Goal: Information Seeking & Learning: Learn about a topic

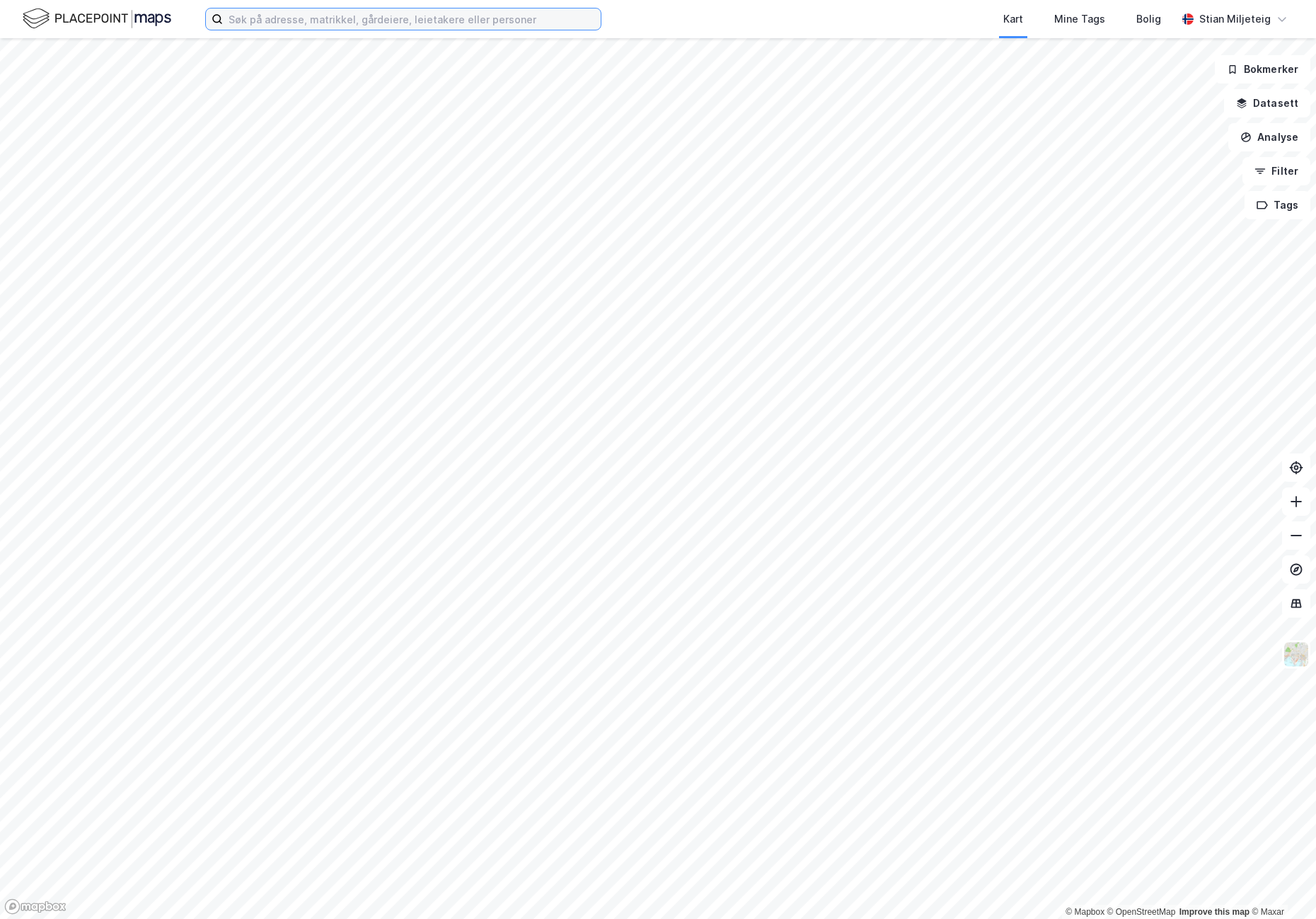
click at [372, 22] on input at bounding box center [411, 19] width 378 height 21
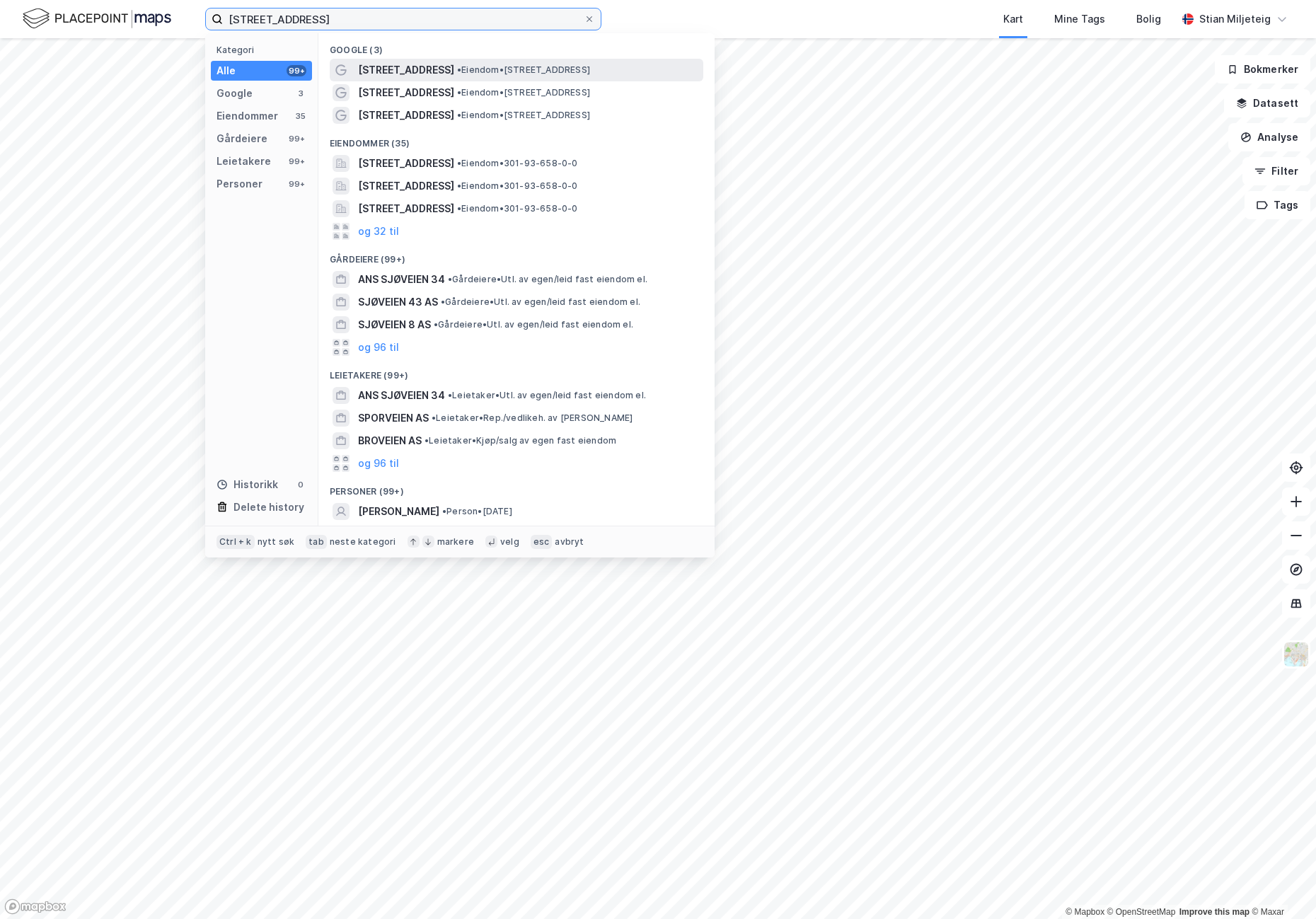
type input "[STREET_ADDRESS]"
click at [405, 65] on span "[STREET_ADDRESS]" at bounding box center [406, 70] width 96 height 17
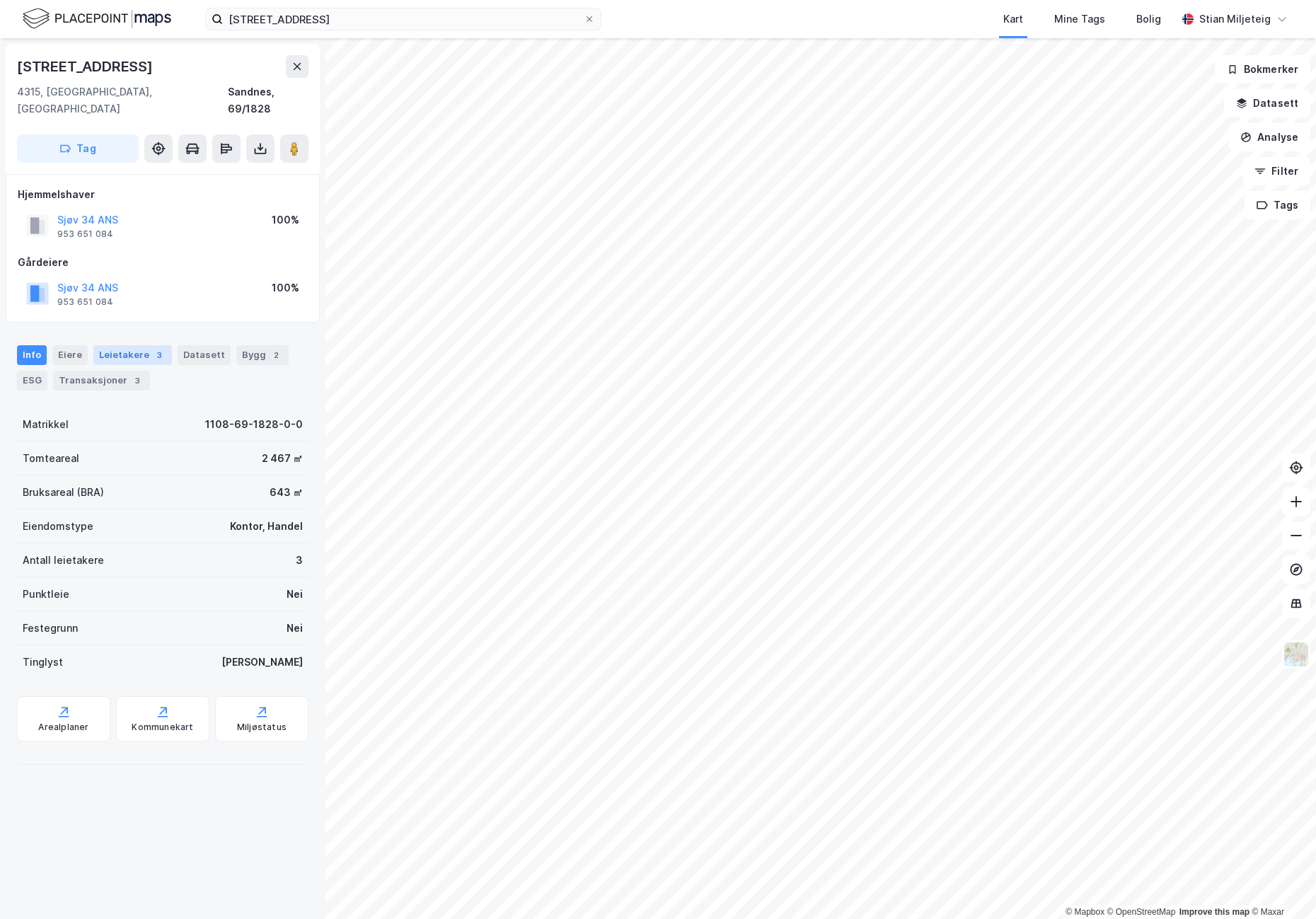
click at [131, 345] on div "Leietakere 3" at bounding box center [133, 355] width 78 height 20
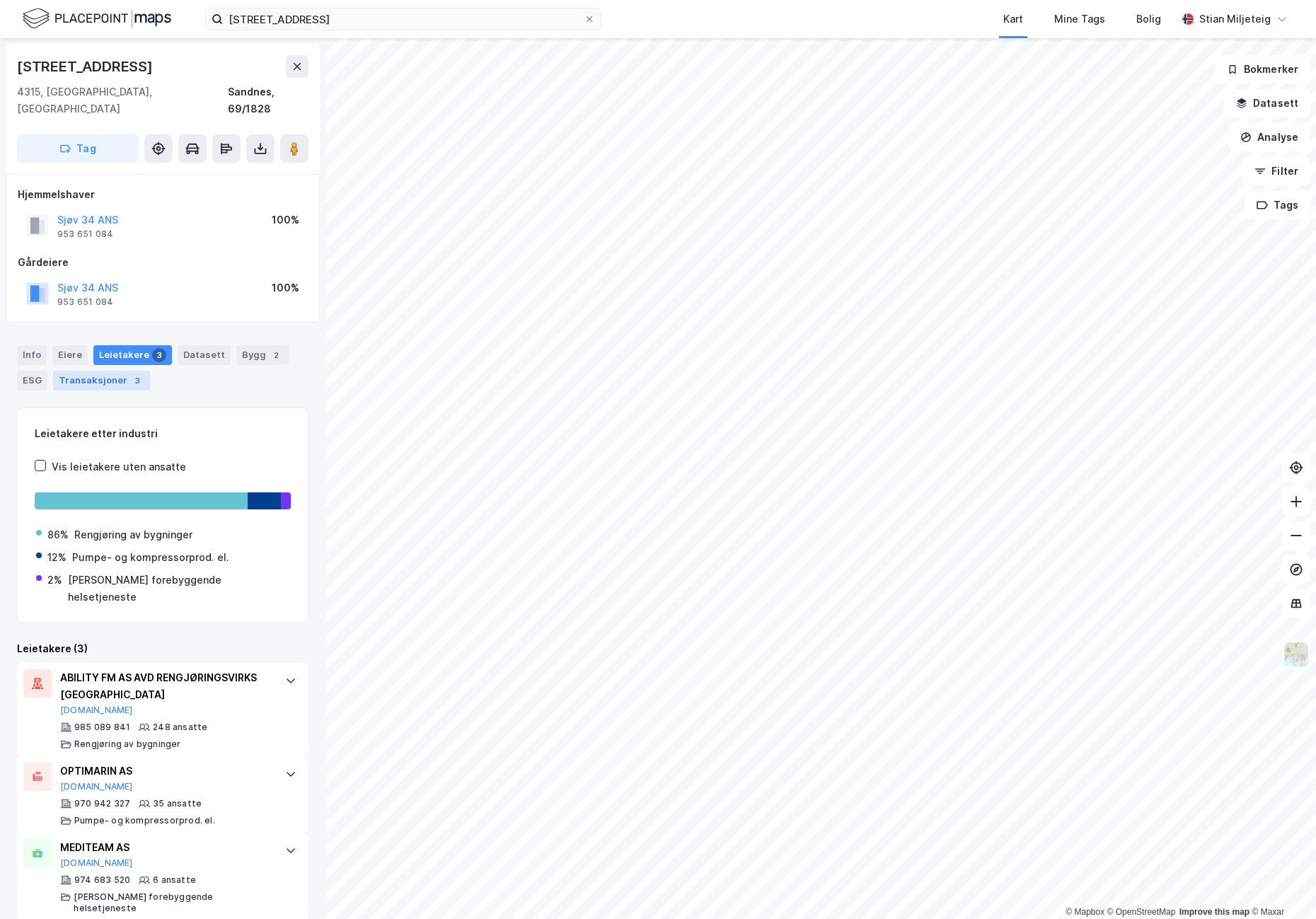
click at [95, 371] on div "Transaksjoner 3" at bounding box center [102, 380] width 97 height 20
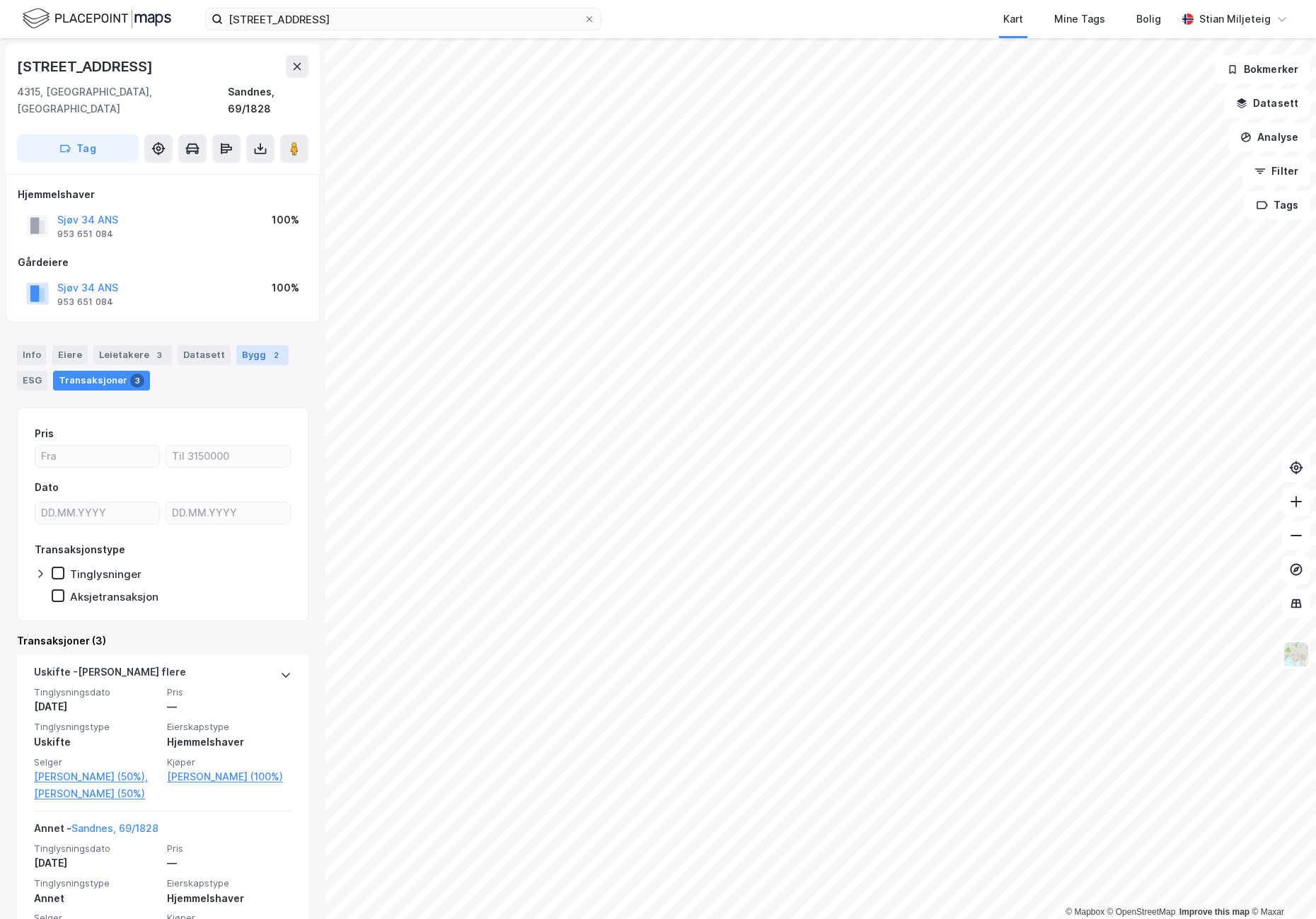
click at [240, 345] on div "Bygg 2" at bounding box center [263, 355] width 52 height 20
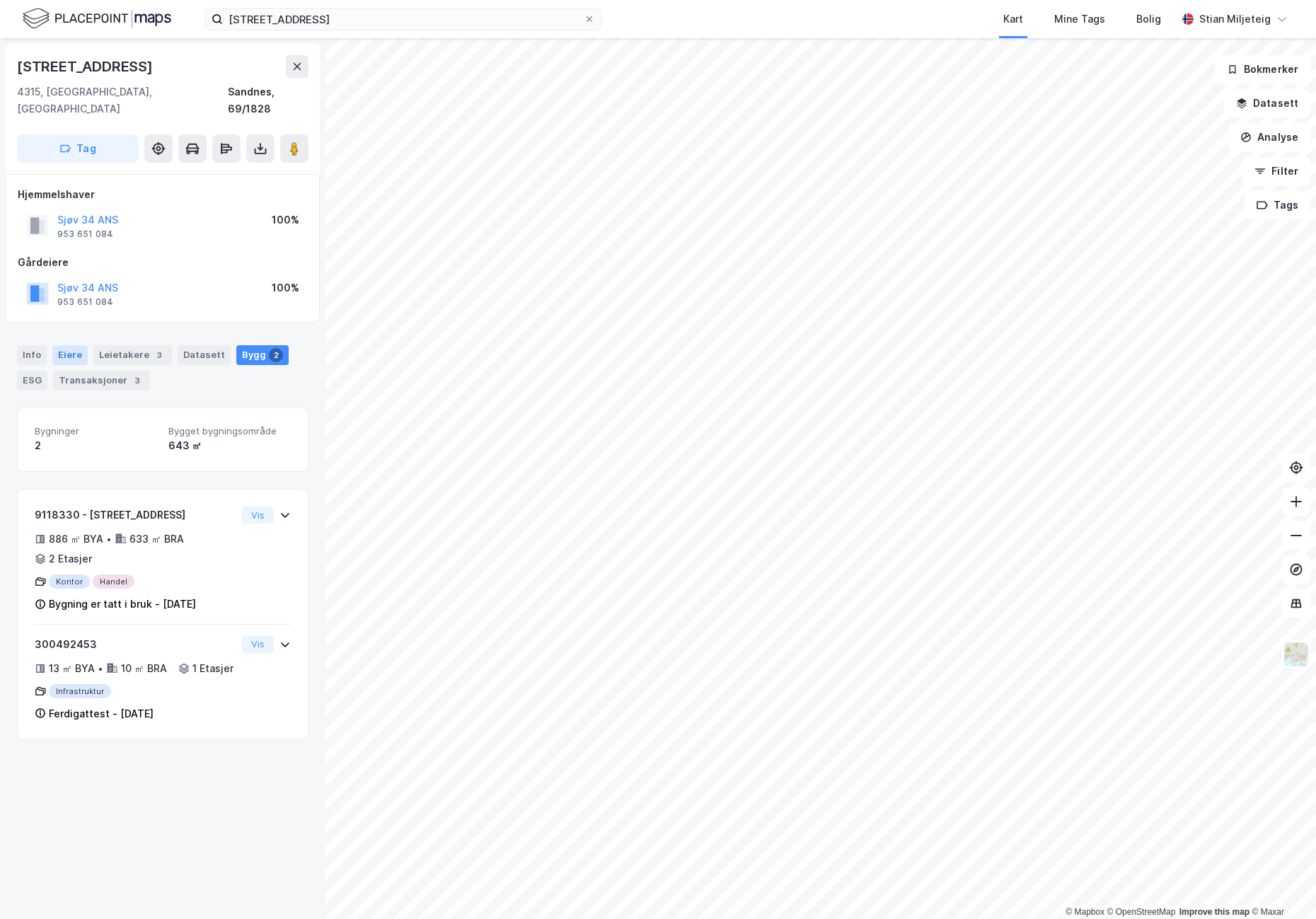
click at [70, 345] on div "Eiere" at bounding box center [70, 355] width 36 height 20
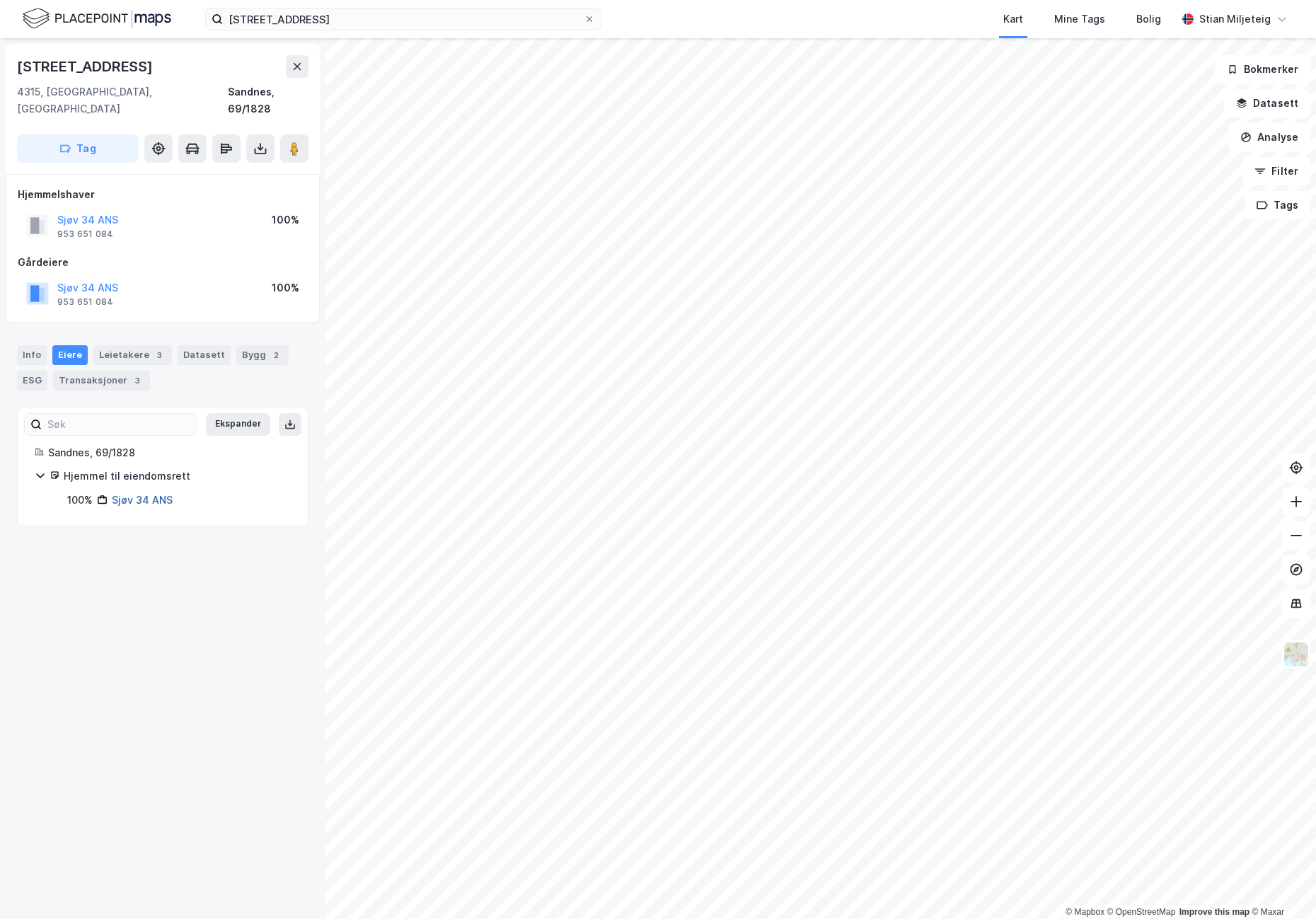
click at [152, 494] on link "Sjøv 34 ANS" at bounding box center [142, 500] width 61 height 12
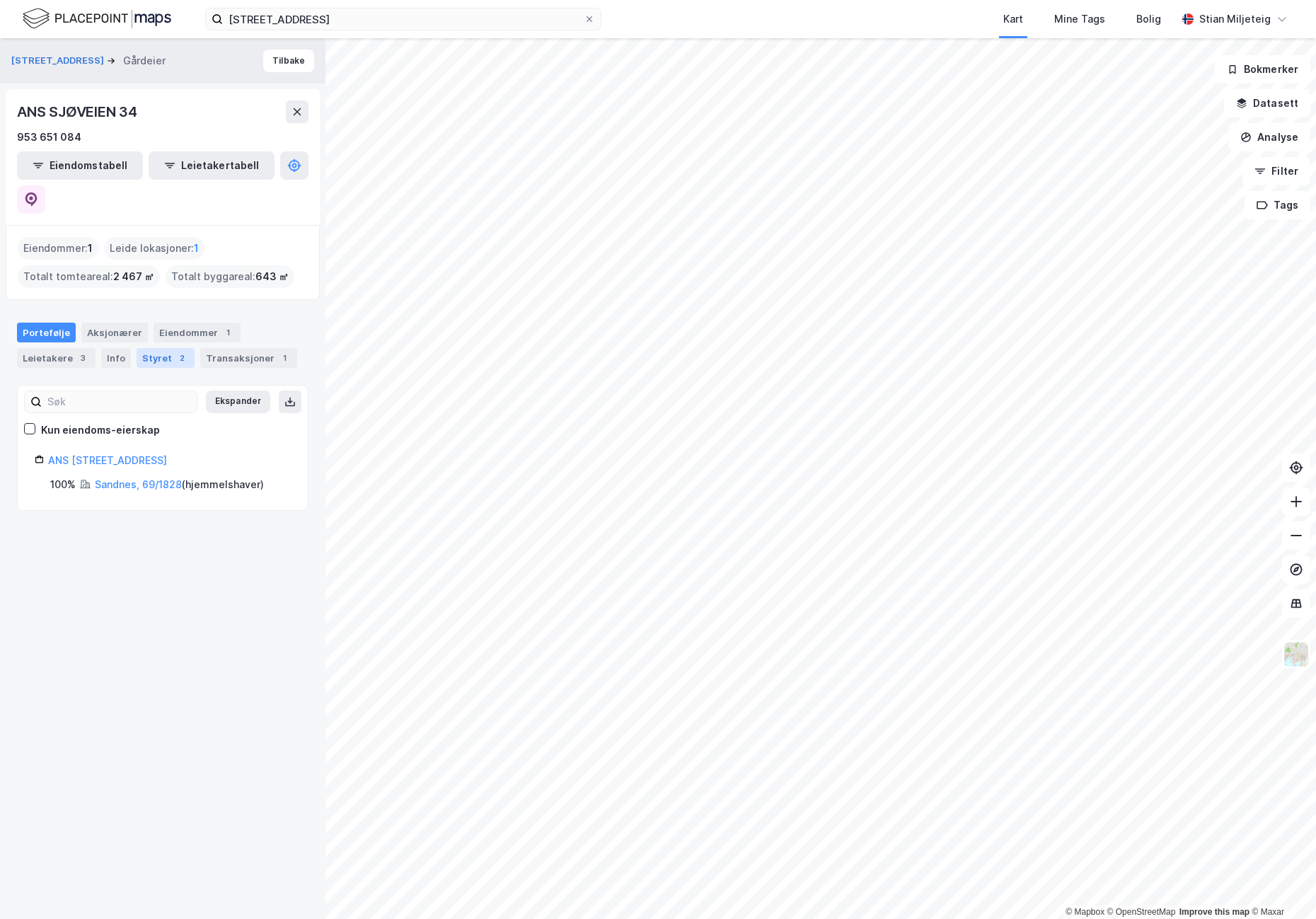
click at [155, 348] on div "Styret 2" at bounding box center [165, 358] width 58 height 20
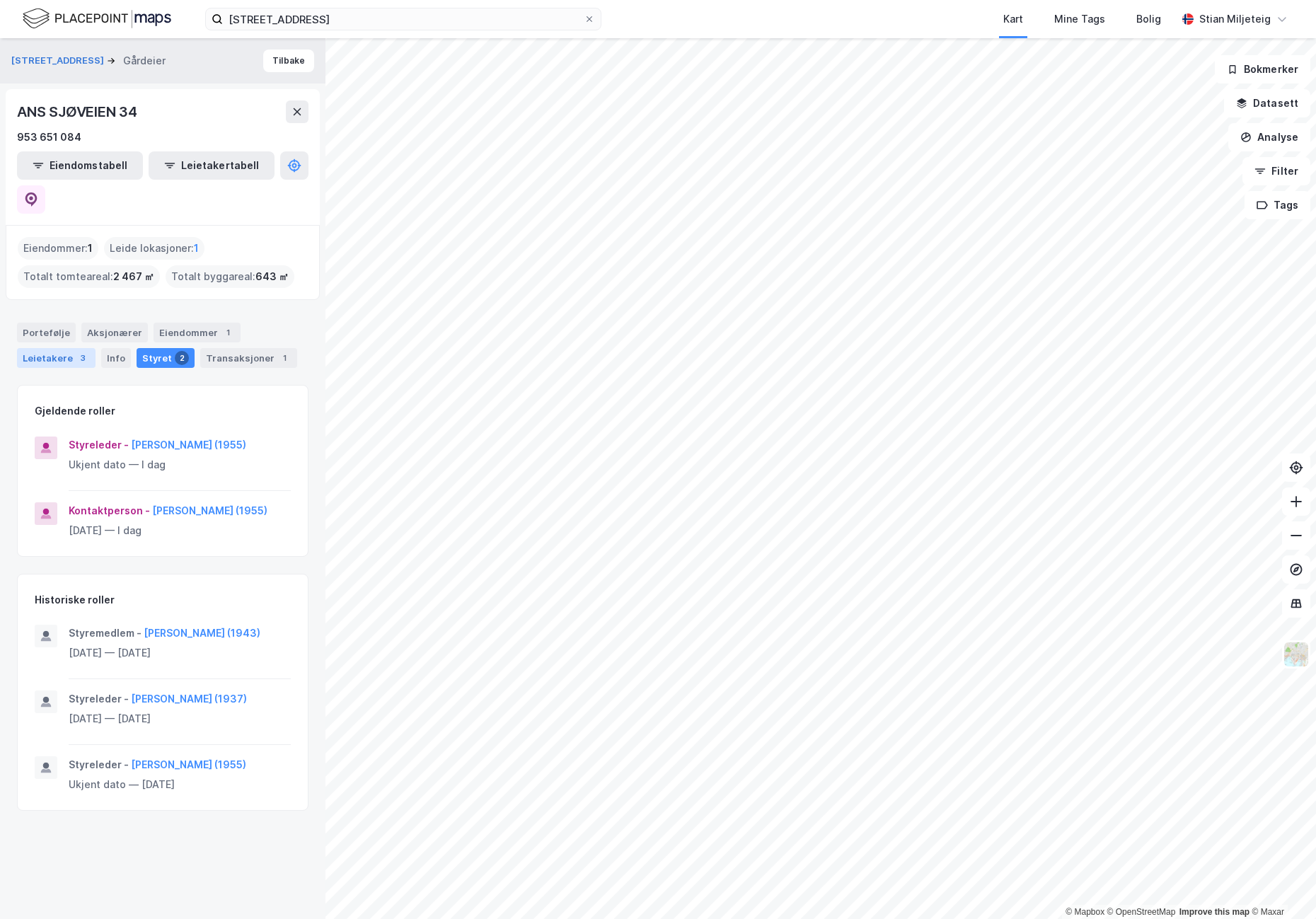
click at [35, 348] on div "Leietakere 3" at bounding box center [56, 358] width 78 height 20
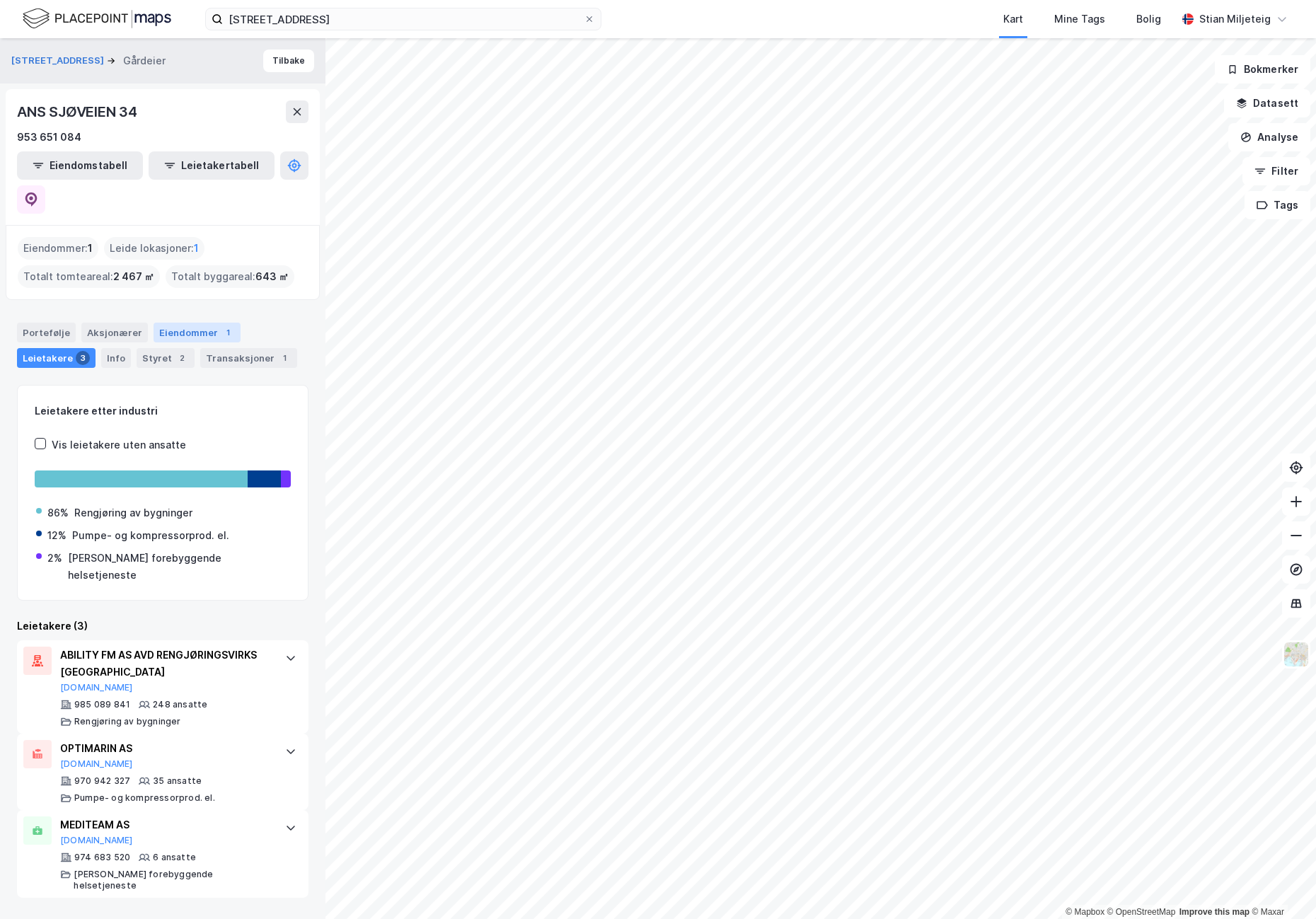
click at [193, 323] on div "Eiendommer 1" at bounding box center [197, 332] width 87 height 20
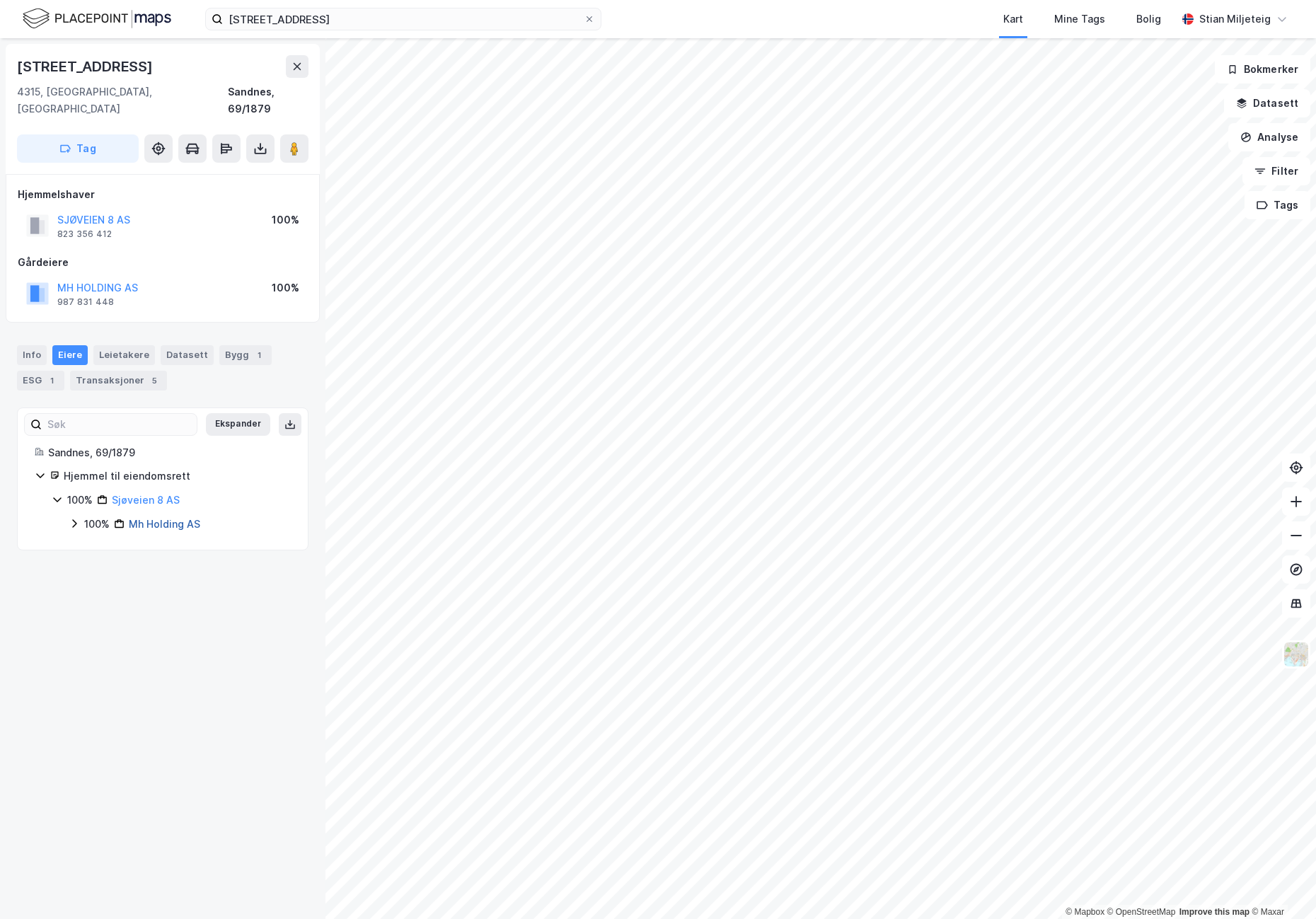
click at [160, 518] on link "Mh Holding AS" at bounding box center [165, 524] width 72 height 12
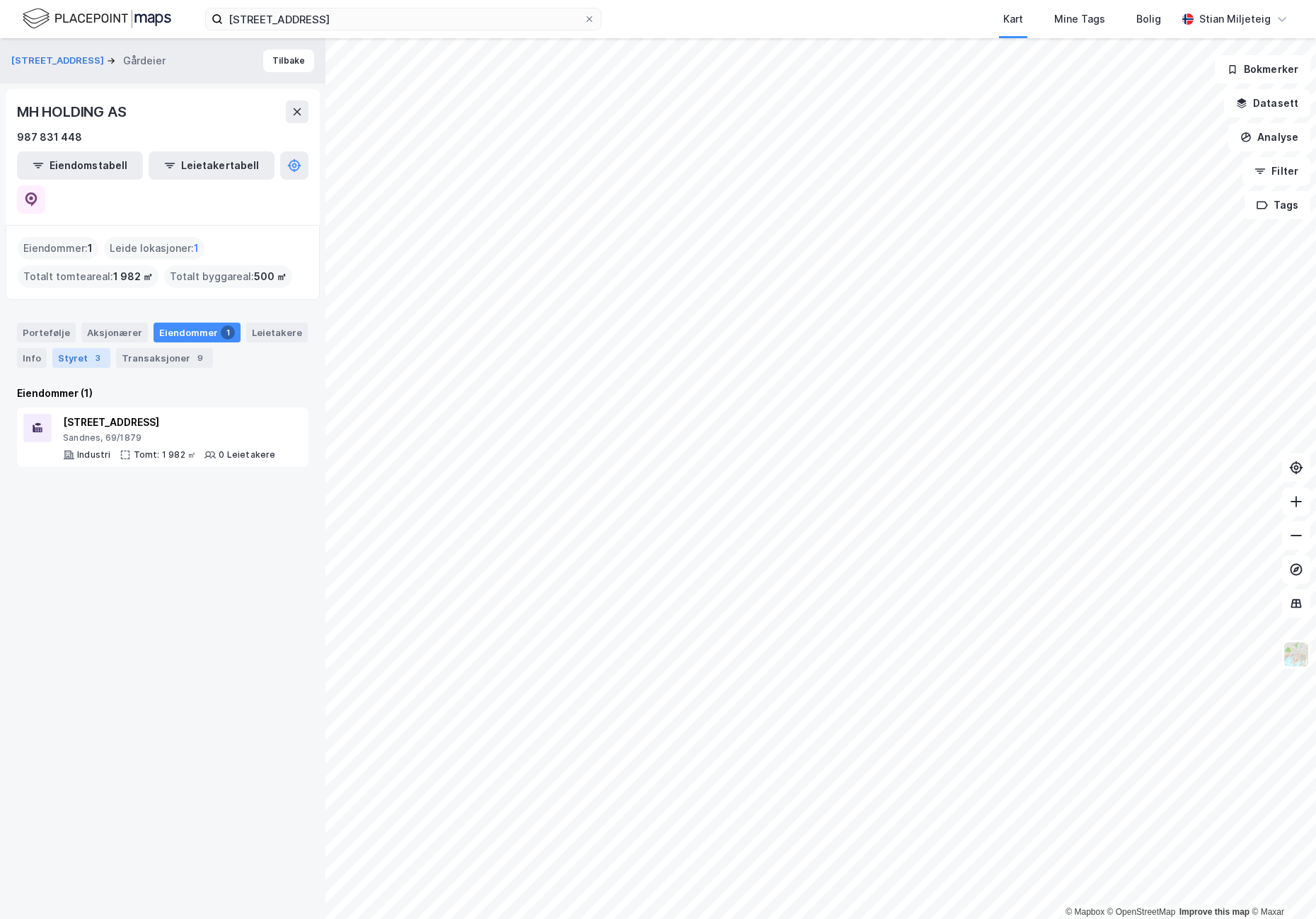
click at [77, 348] on div "Styret 3" at bounding box center [81, 358] width 58 height 20
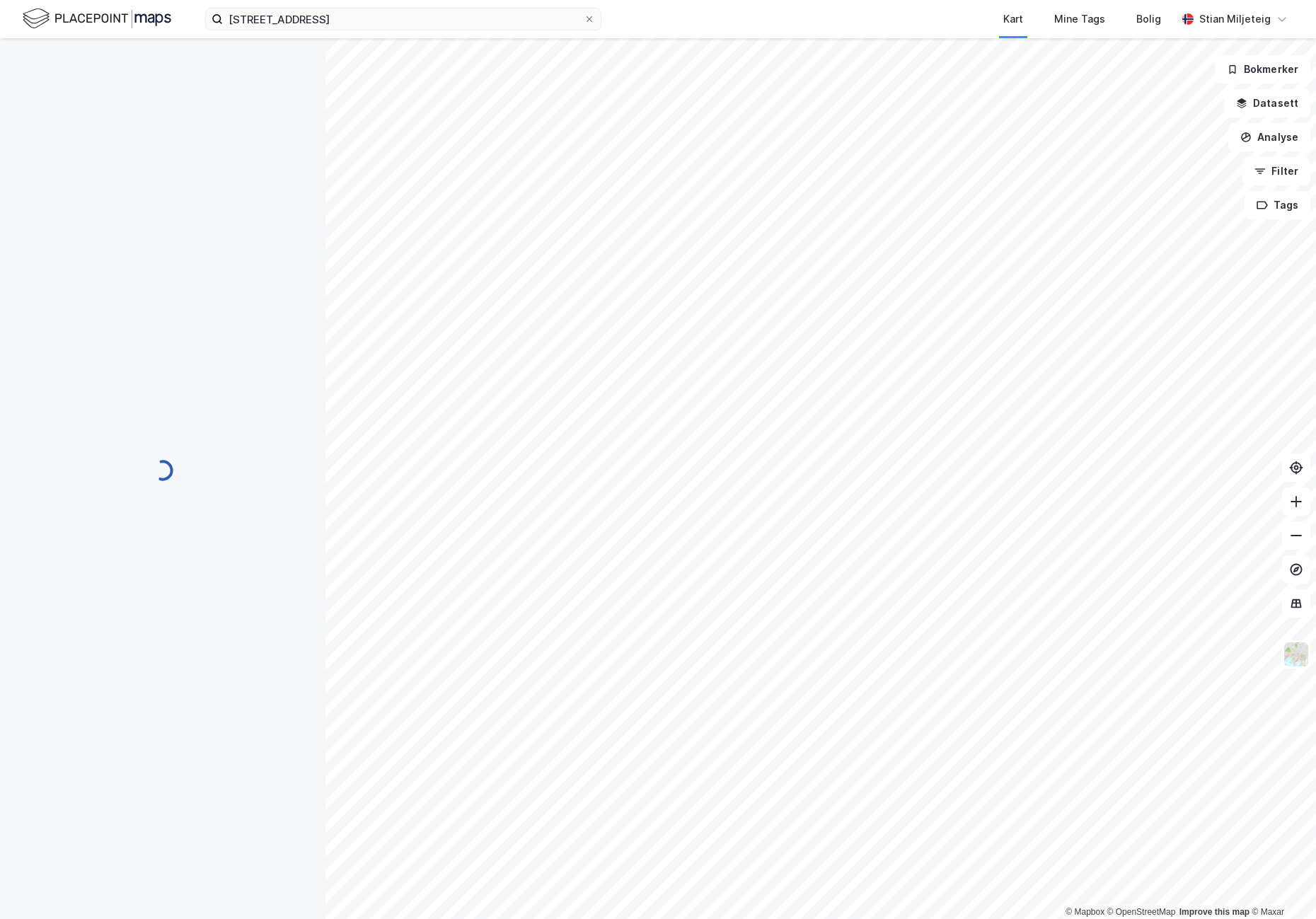
scroll to position [2, 0]
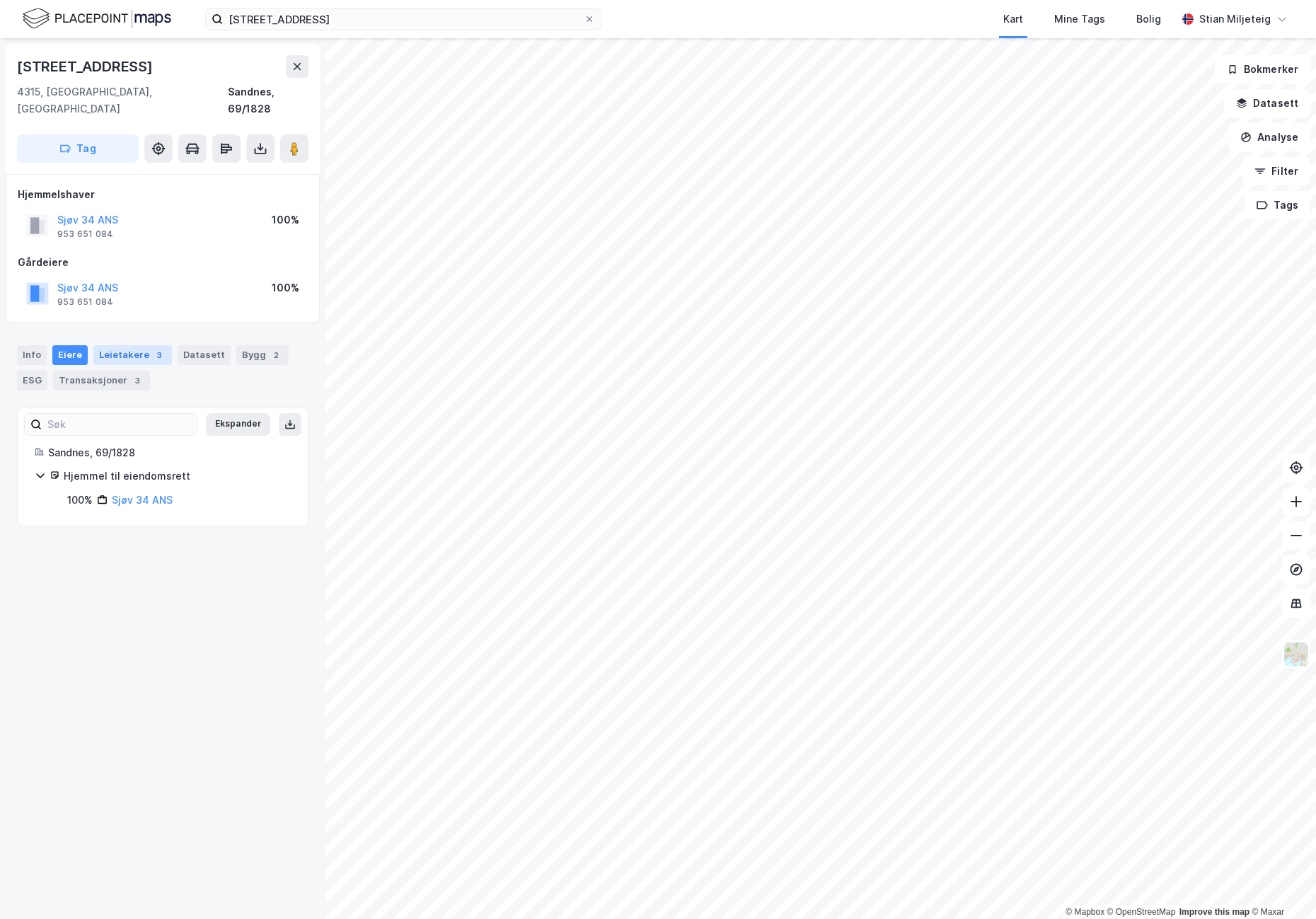
click at [125, 345] on div "Leietakere 3" at bounding box center [133, 355] width 78 height 20
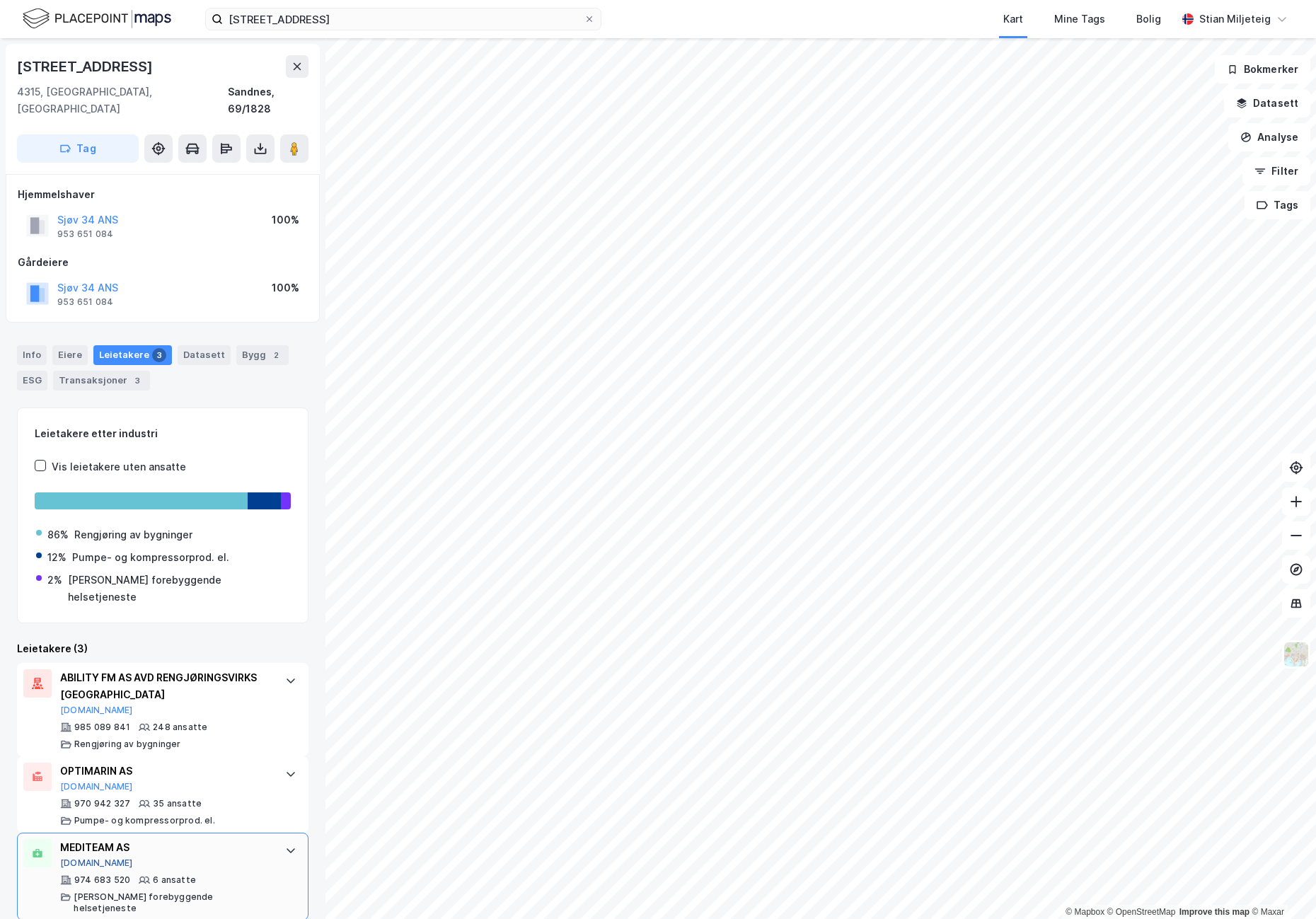
click at [82, 857] on button "[DOMAIN_NAME]" at bounding box center [96, 863] width 73 height 12
